Goal: Task Accomplishment & Management: Use online tool/utility

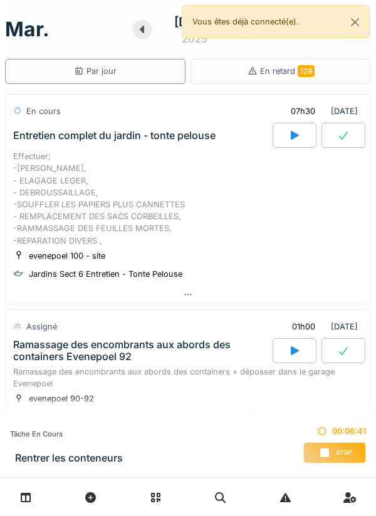
click at [188, 295] on icon at bounding box center [187, 295] width 7 height 2
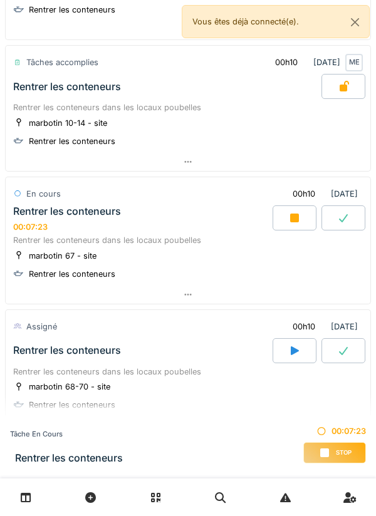
scroll to position [4203, 0]
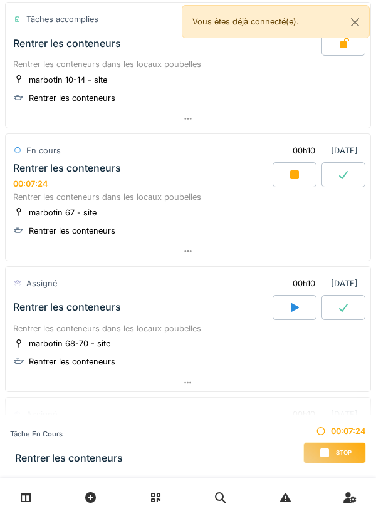
click at [193, 261] on div at bounding box center [188, 252] width 365 height 18
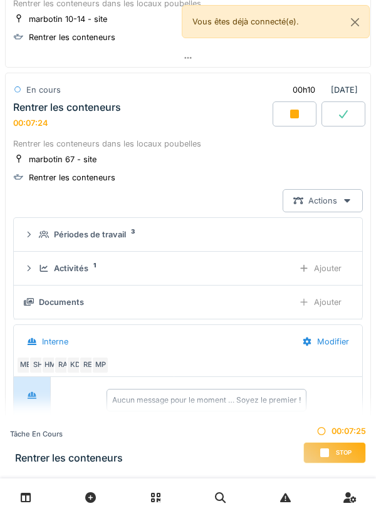
scroll to position [4298, 0]
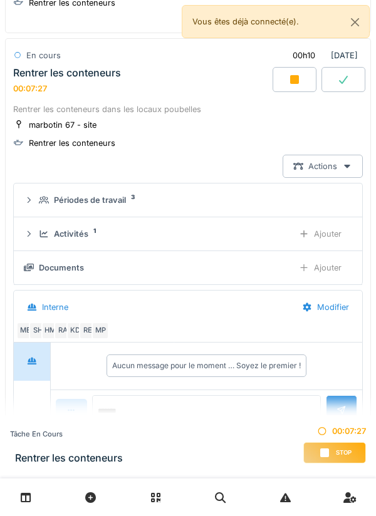
click at [309, 245] on div "Ajouter" at bounding box center [320, 233] width 64 height 23
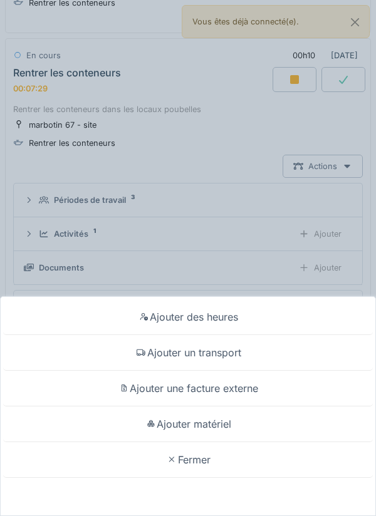
click at [197, 351] on div "Ajouter un transport" at bounding box center [188, 353] width 370 height 36
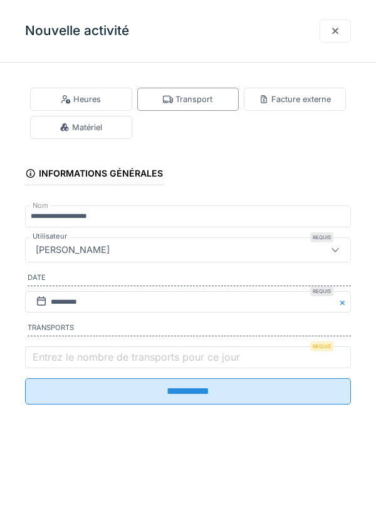
click at [113, 355] on label "Entrez le nombre de transports pour ce jour" at bounding box center [136, 357] width 212 height 15
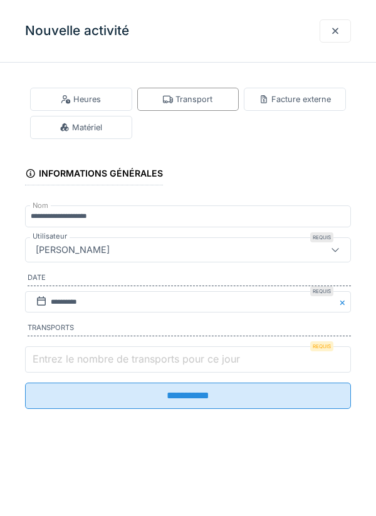
click at [113, 355] on input "Entrez le nombre de transports pour ce jour" at bounding box center [188, 360] width 326 height 26
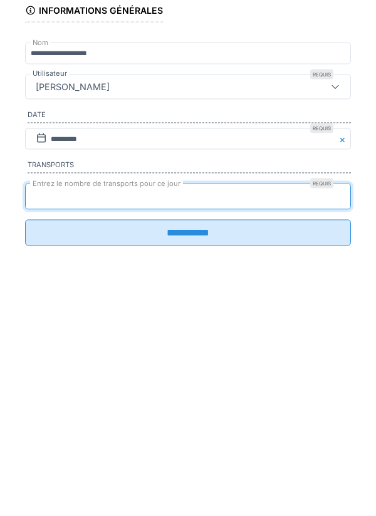
type input "*"
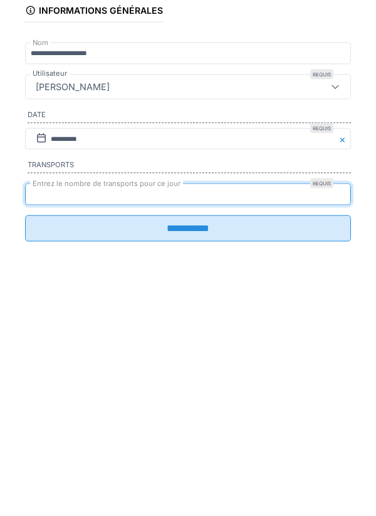
click at [197, 405] on input "**********" at bounding box center [188, 391] width 326 height 26
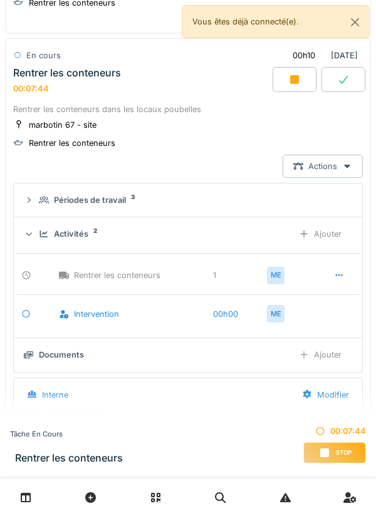
click at [297, 84] on icon at bounding box center [294, 79] width 9 height 9
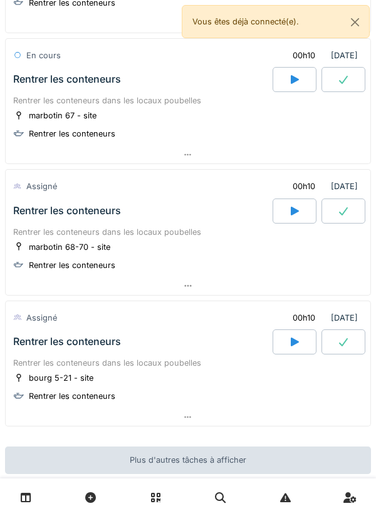
click at [343, 84] on icon at bounding box center [343, 80] width 9 height 8
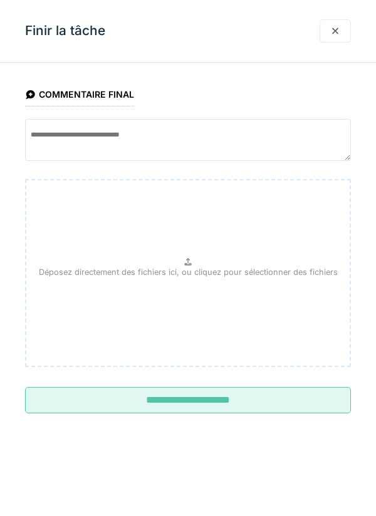
click at [236, 401] on input "**********" at bounding box center [188, 400] width 326 height 26
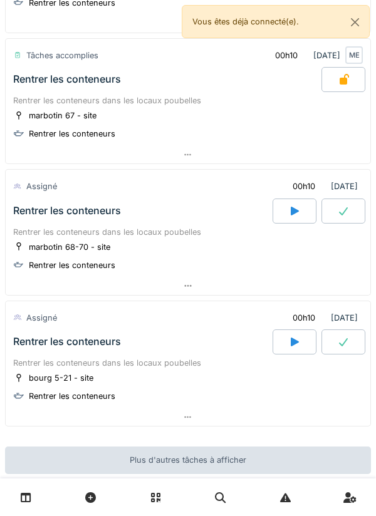
click at [290, 216] on icon at bounding box center [294, 211] width 13 height 10
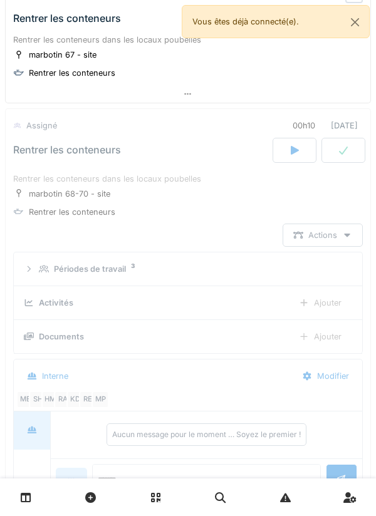
scroll to position [4429, 0]
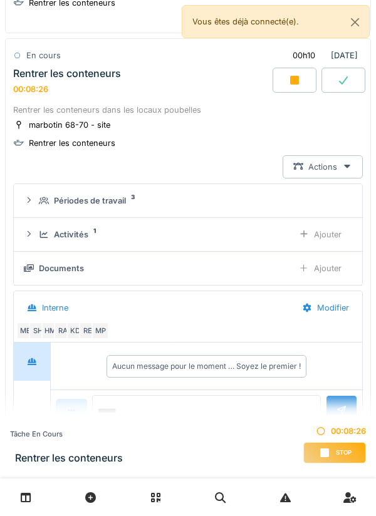
click at [290, 85] on icon at bounding box center [294, 80] width 13 height 10
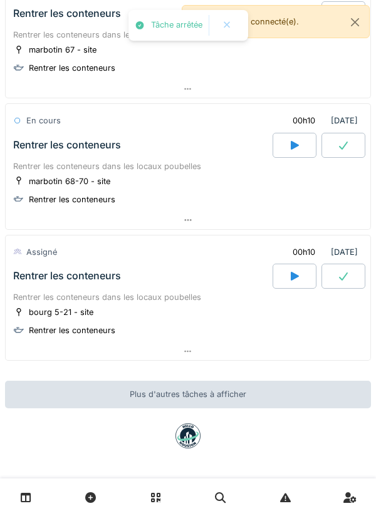
scroll to position [4376, 0]
click at [340, 145] on icon at bounding box center [343, 145] width 13 height 10
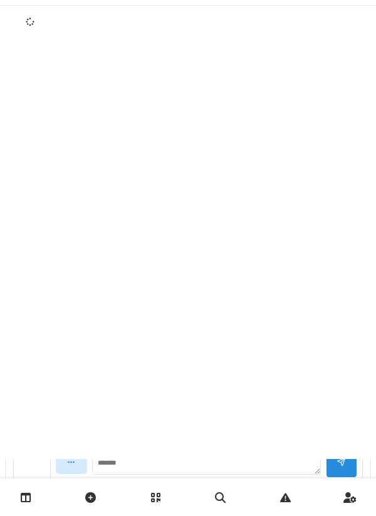
scroll to position [4429, 0]
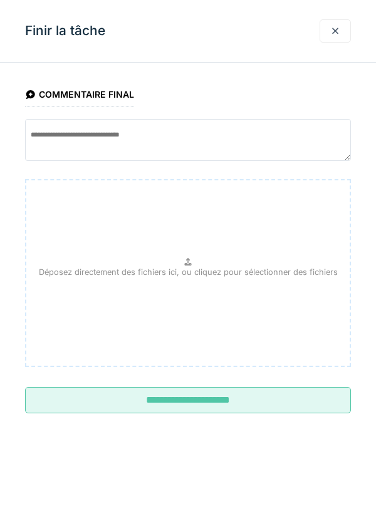
click at [197, 402] on input "**********" at bounding box center [188, 400] width 326 height 26
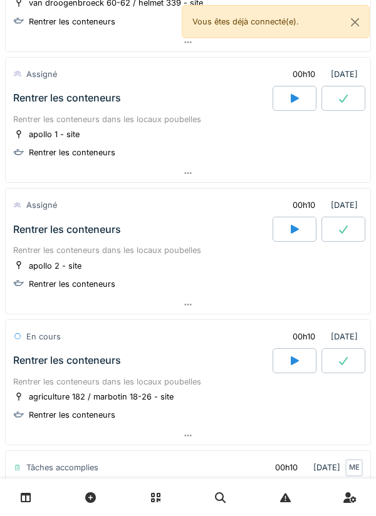
scroll to position [3750, 0]
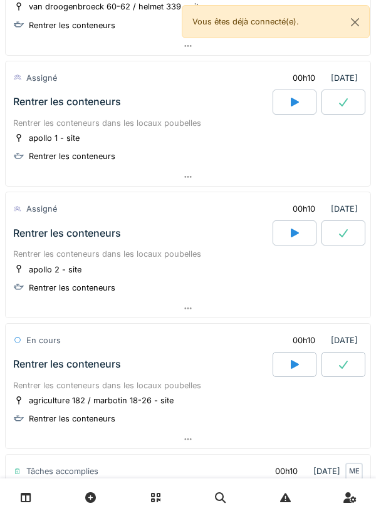
click at [293, 107] on icon at bounding box center [295, 102] width 8 height 9
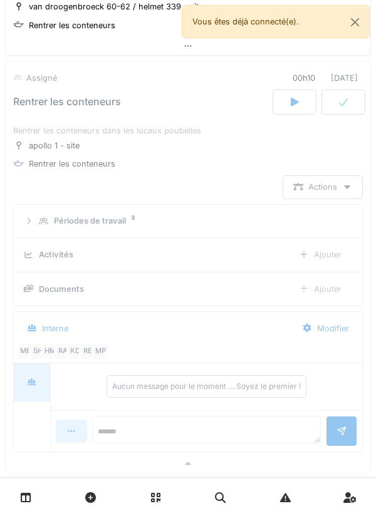
scroll to position [3772, 0]
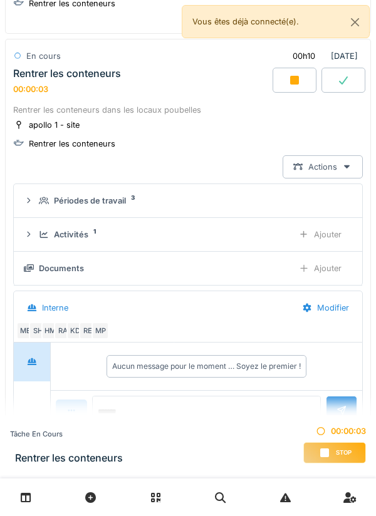
click at [304, 237] on icon at bounding box center [303, 234] width 7 height 7
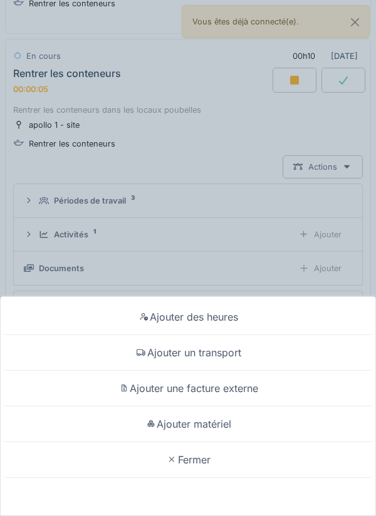
click at [198, 352] on div "Ajouter un transport" at bounding box center [188, 353] width 370 height 36
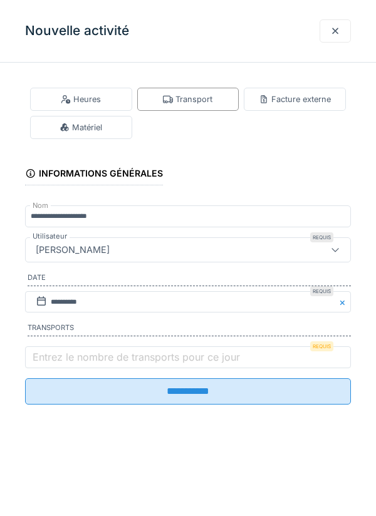
click at [102, 358] on label "Entrez le nombre de transports pour ce jour" at bounding box center [136, 357] width 212 height 15
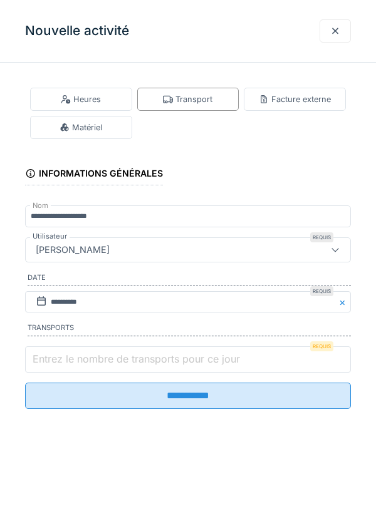
click at [102, 358] on input "Entrez le nombre de transports pour ce jour" at bounding box center [188, 360] width 326 height 26
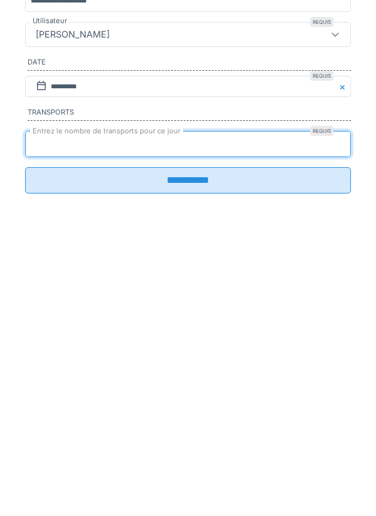
type input "*"
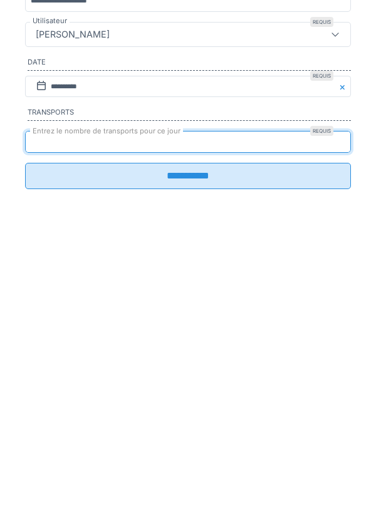
click at [196, 405] on input "**********" at bounding box center [188, 391] width 326 height 26
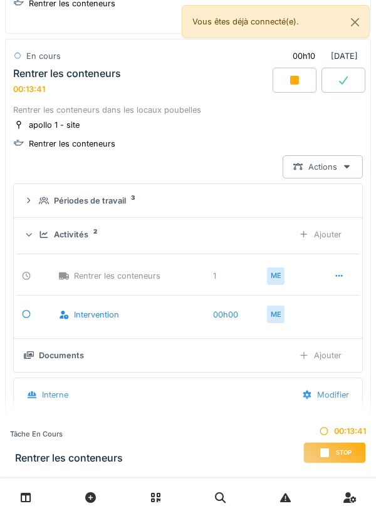
click at [290, 85] on icon at bounding box center [294, 80] width 13 height 10
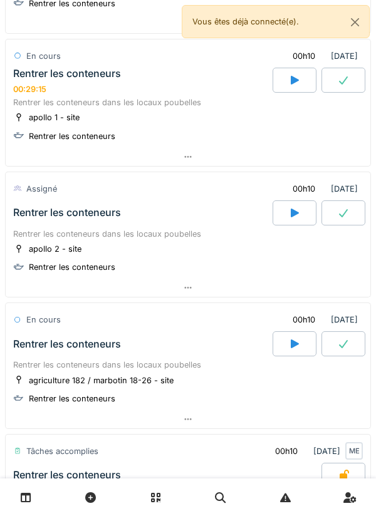
click at [288, 226] on div at bounding box center [295, 213] width 44 height 25
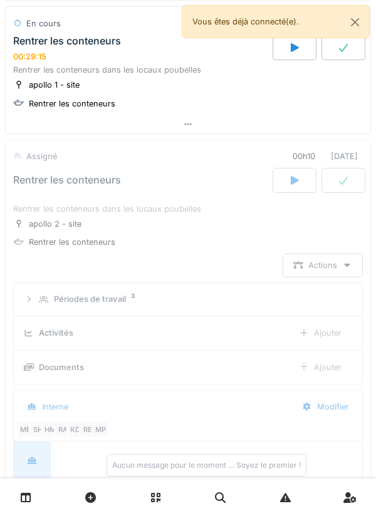
scroll to position [3906, 0]
